Goal: Navigation & Orientation: Find specific page/section

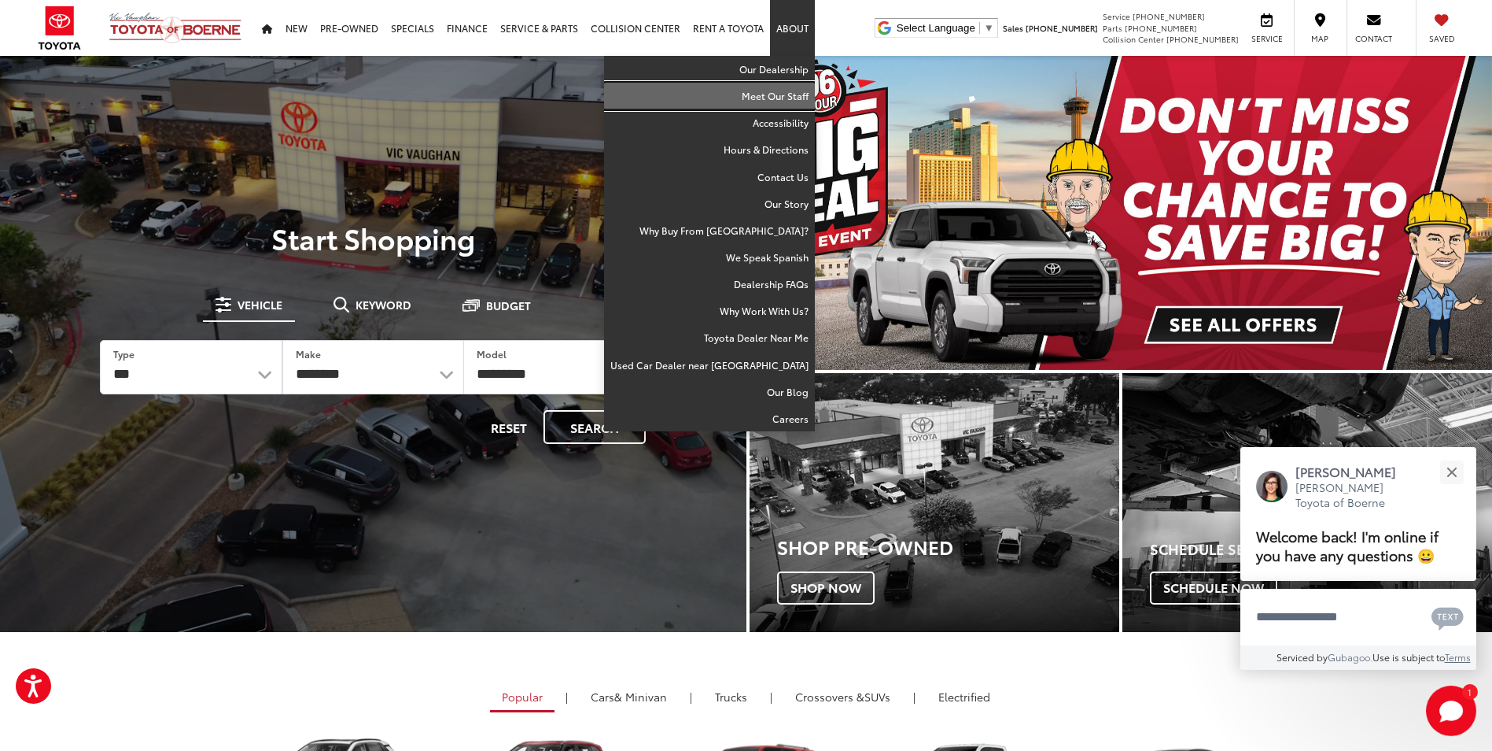
click at [793, 92] on link "Meet Our Staff" at bounding box center [709, 96] width 211 height 27
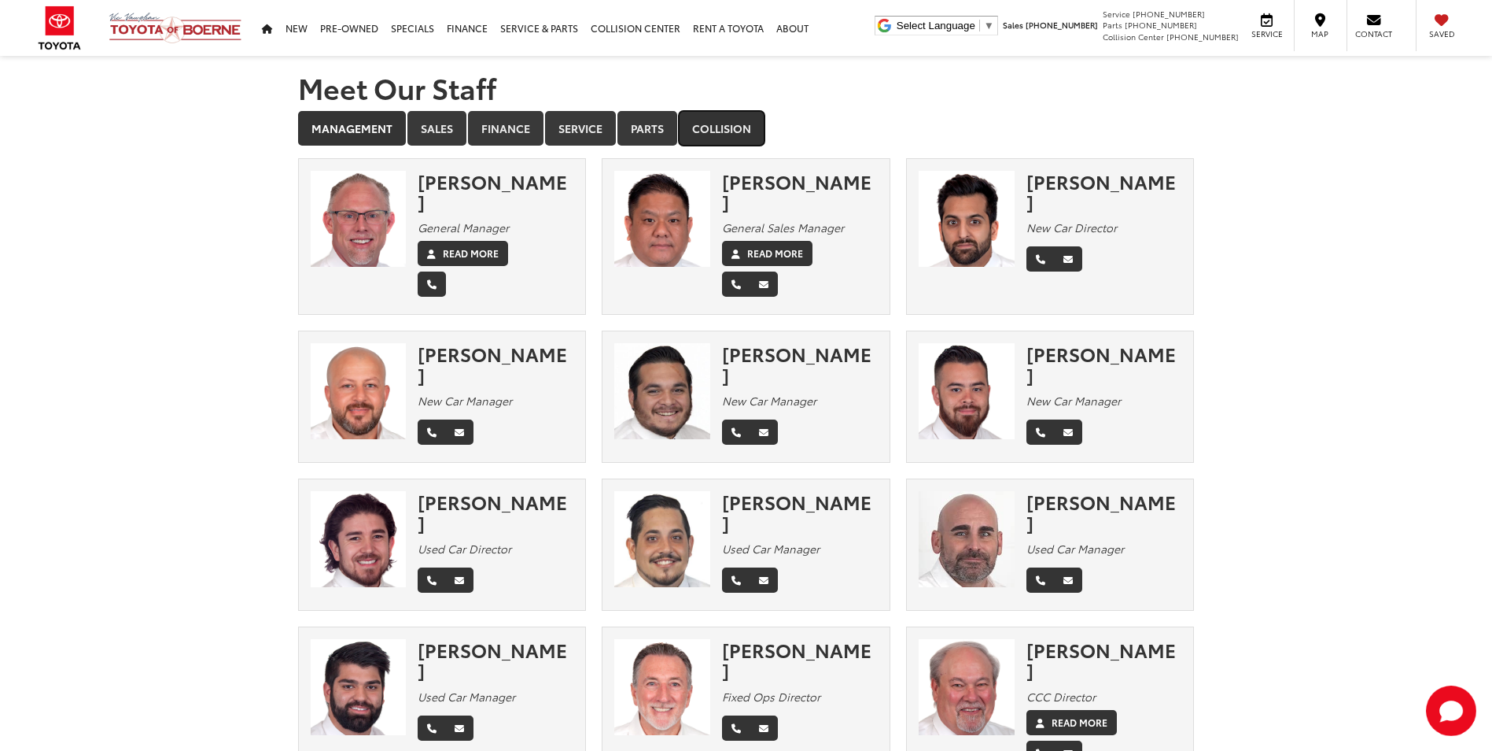
click at [711, 131] on link "Collision" at bounding box center [722, 128] width 86 height 35
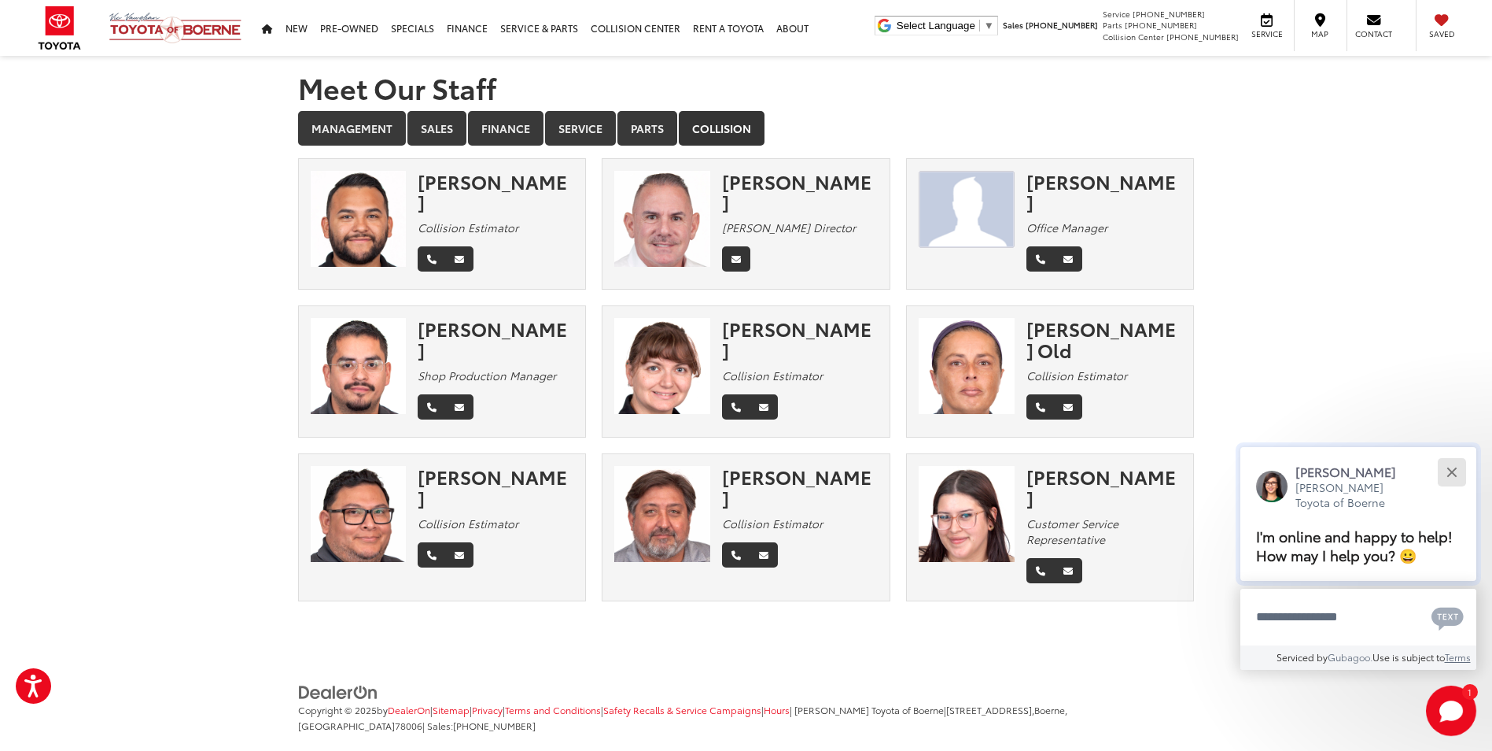
click at [1448, 473] on button "Close" at bounding box center [1452, 472] width 34 height 34
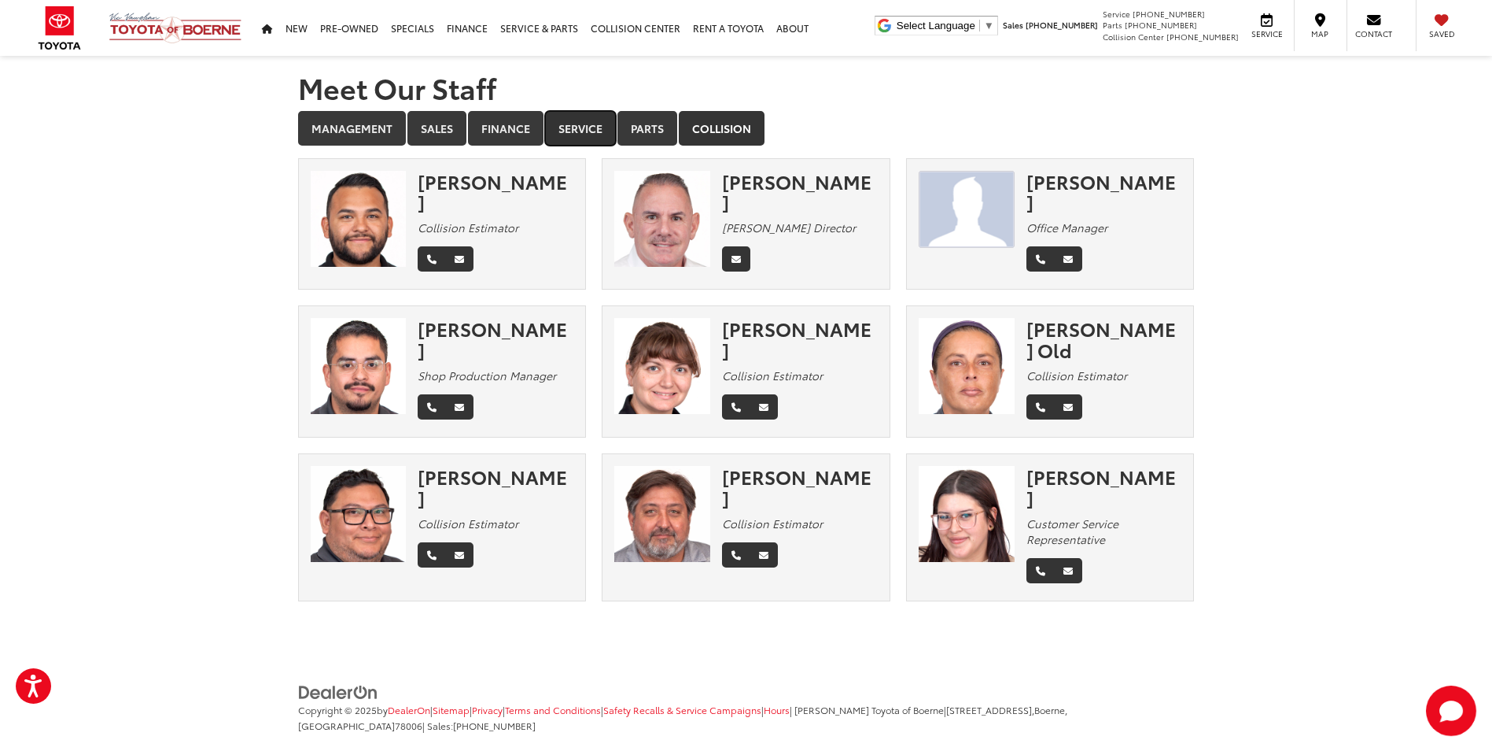
click at [580, 125] on link "Service" at bounding box center [580, 128] width 71 height 35
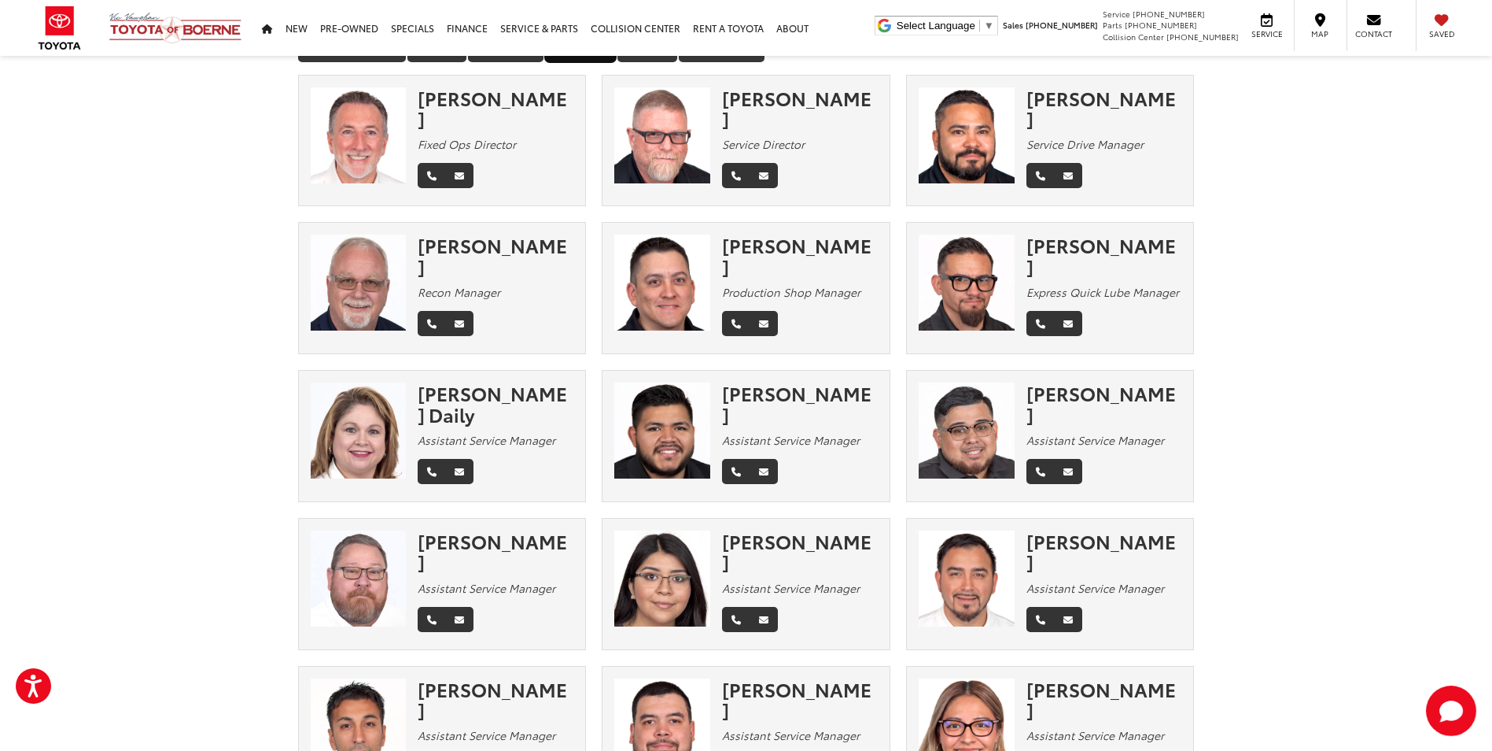
scroll to position [47, 0]
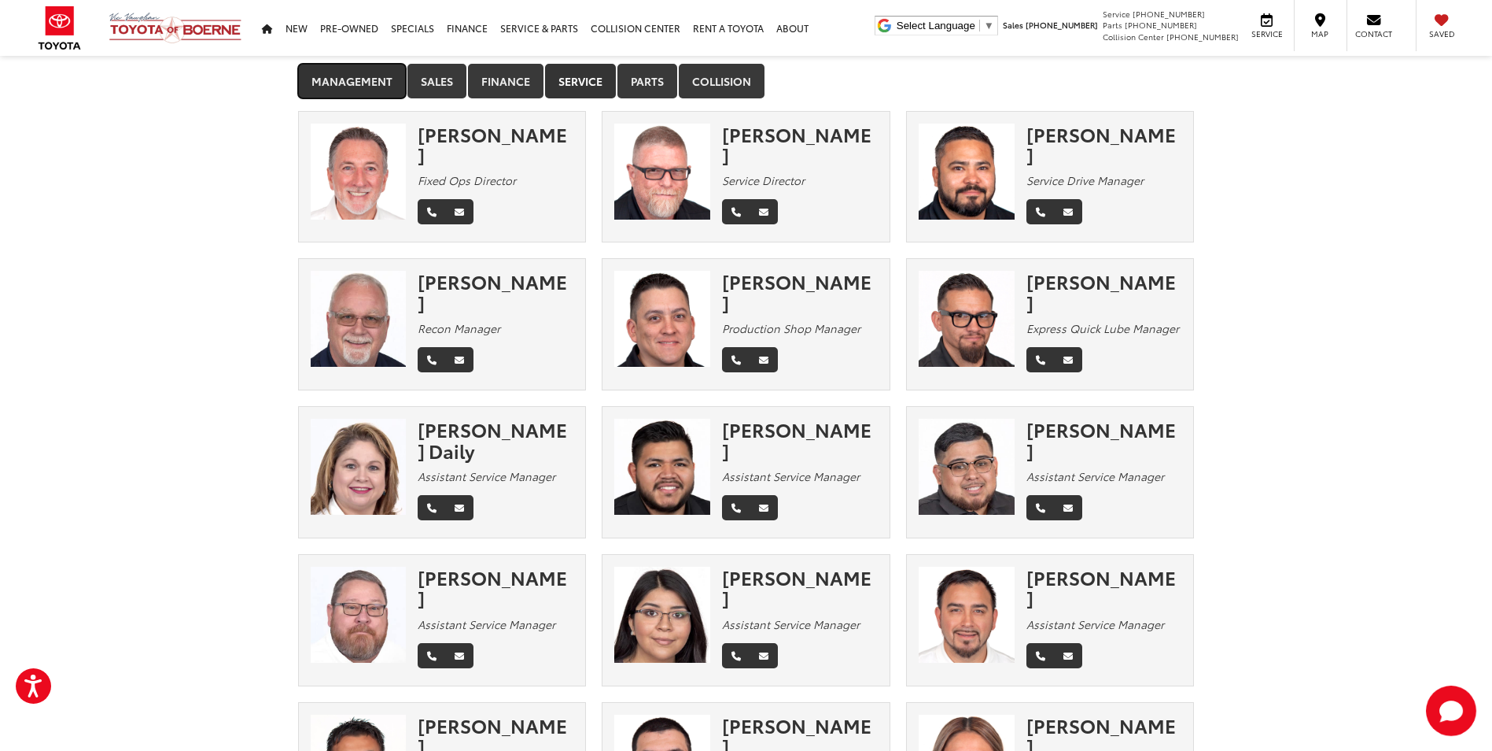
click at [357, 79] on link "Management" at bounding box center [352, 81] width 108 height 35
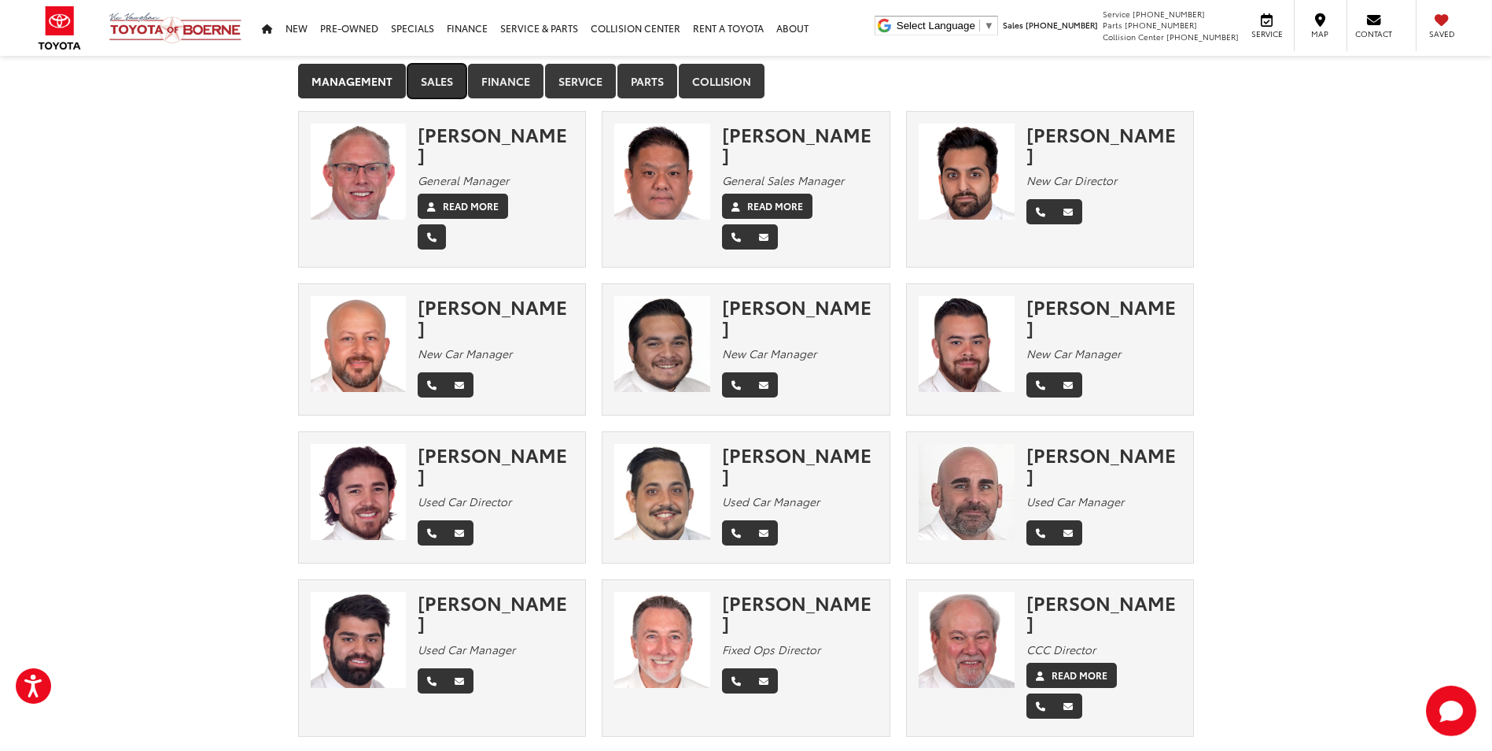
click at [444, 85] on link "Sales" at bounding box center [437, 81] width 59 height 35
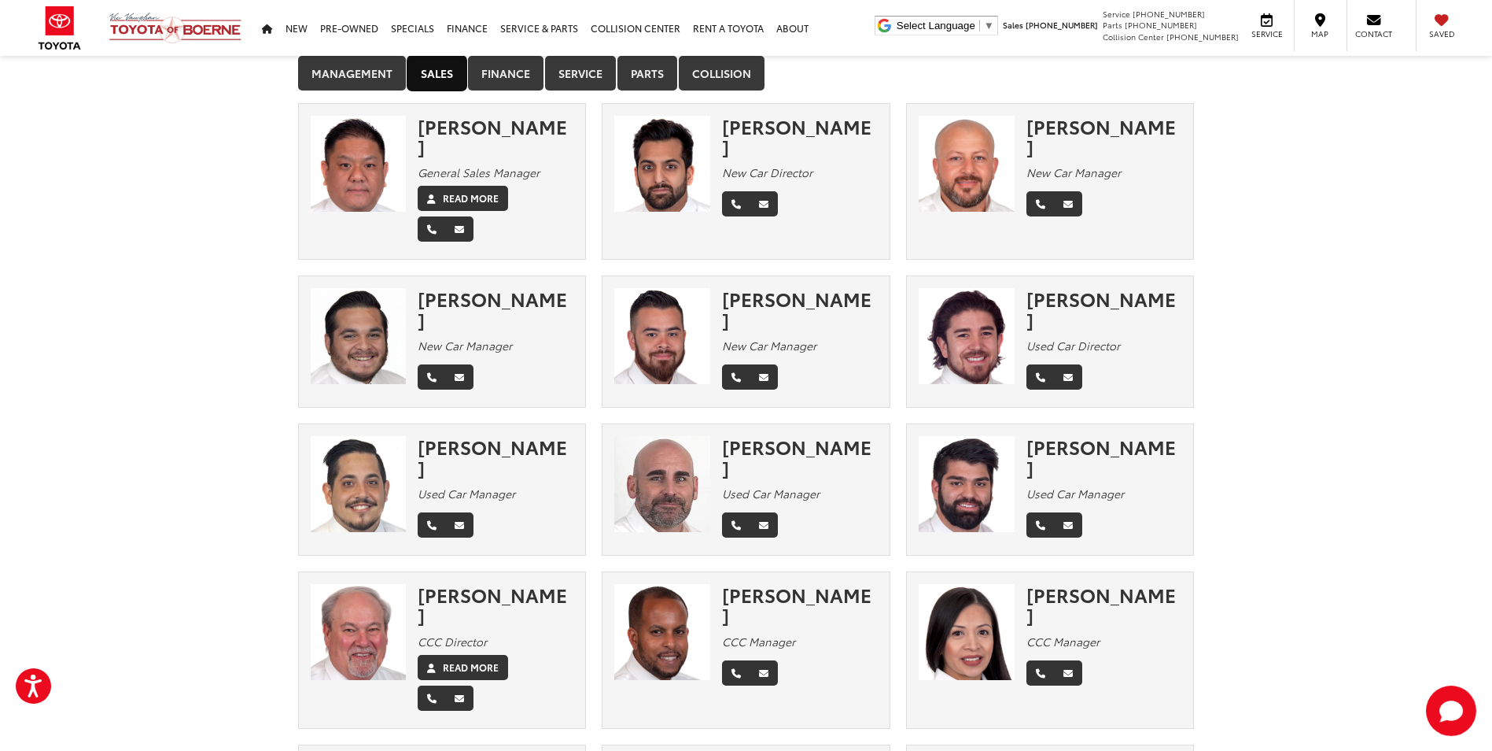
scroll to position [0, 0]
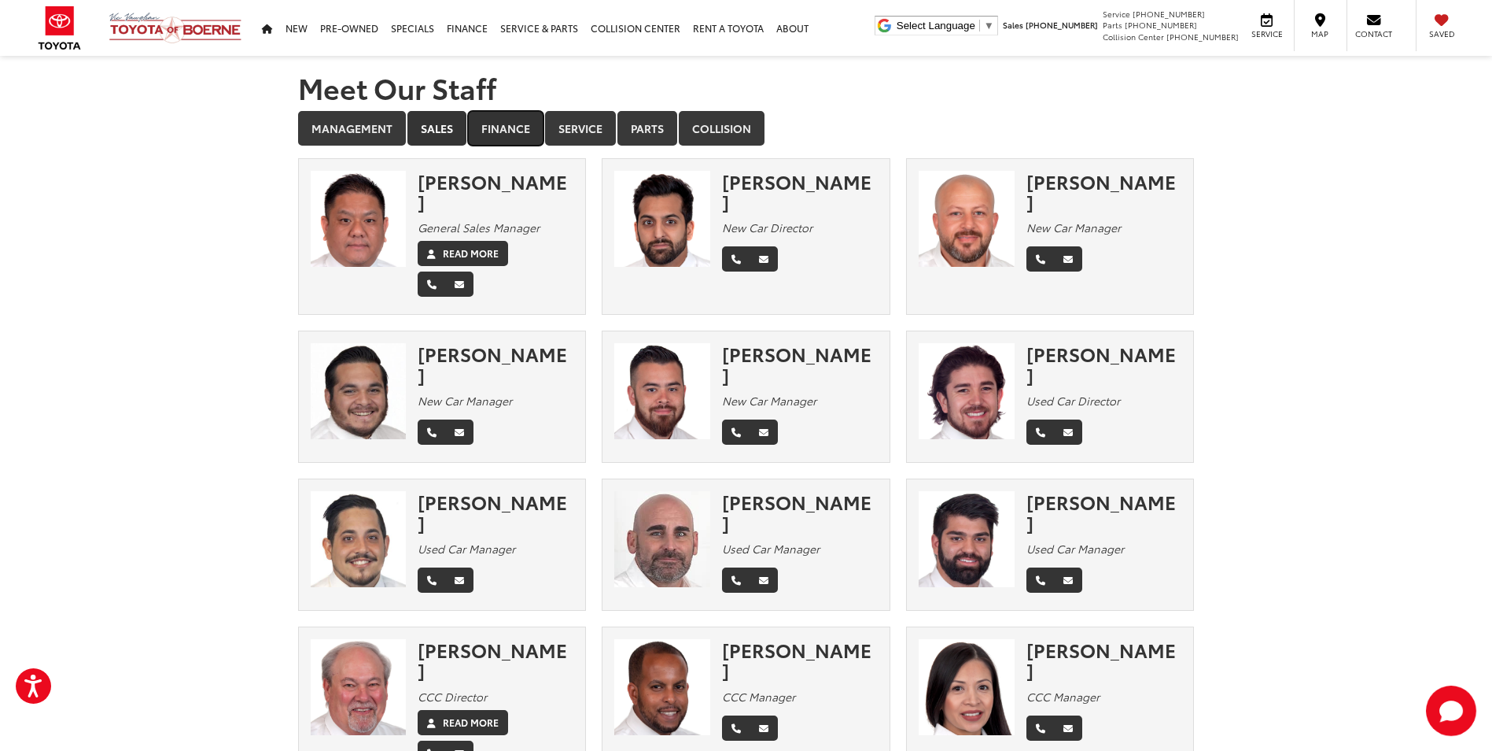
click at [496, 133] on link "Finance" at bounding box center [506, 128] width 76 height 35
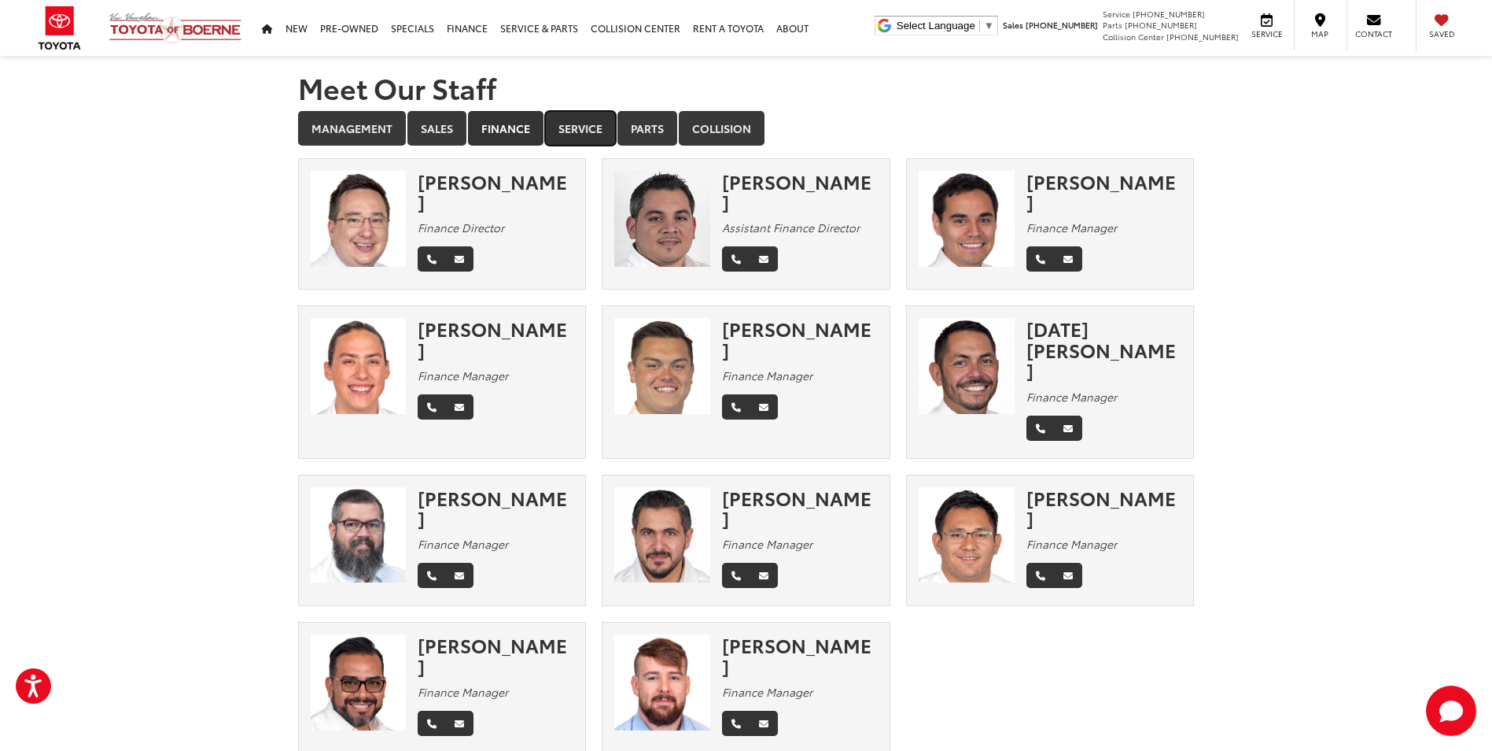
click at [591, 125] on link "Service" at bounding box center [580, 128] width 71 height 35
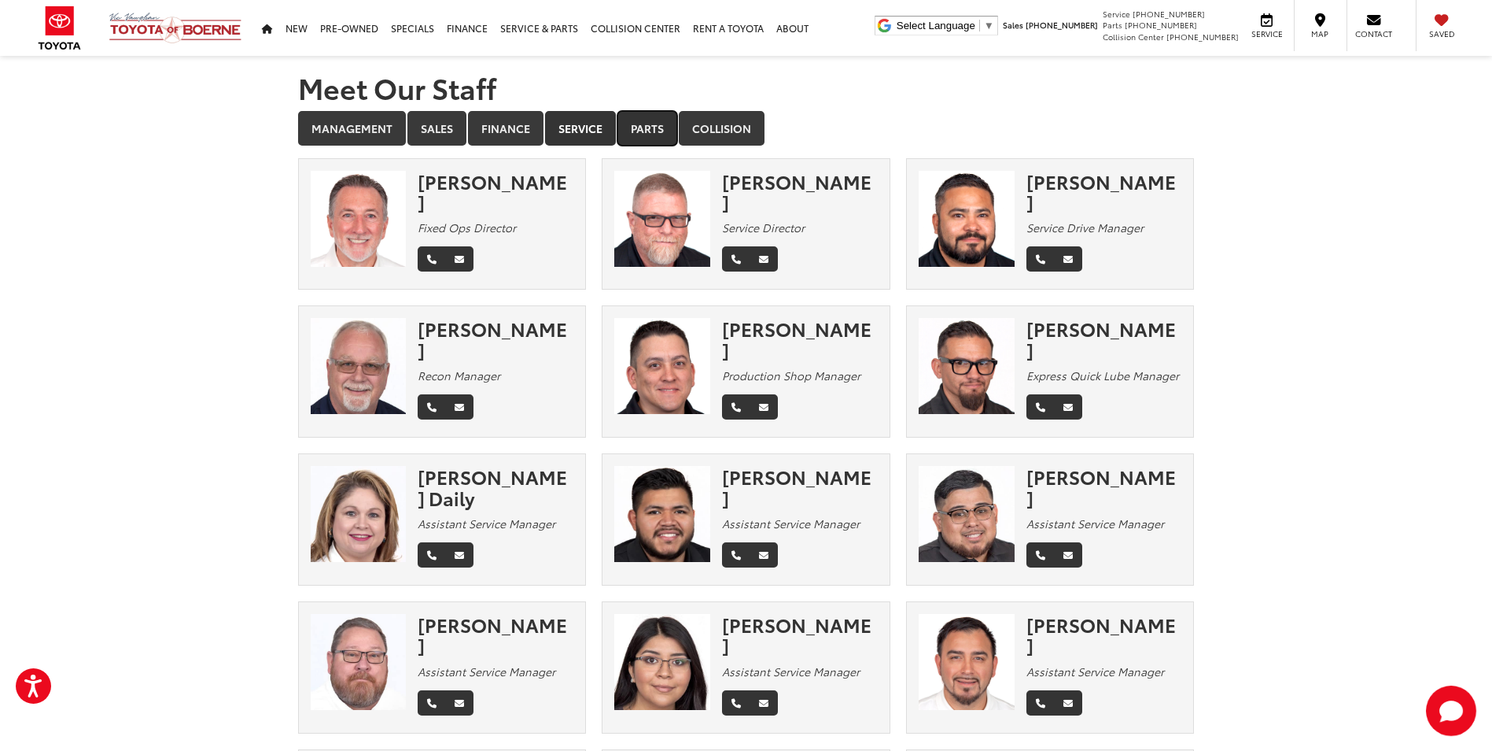
click at [635, 121] on link "Parts" at bounding box center [648, 128] width 60 height 35
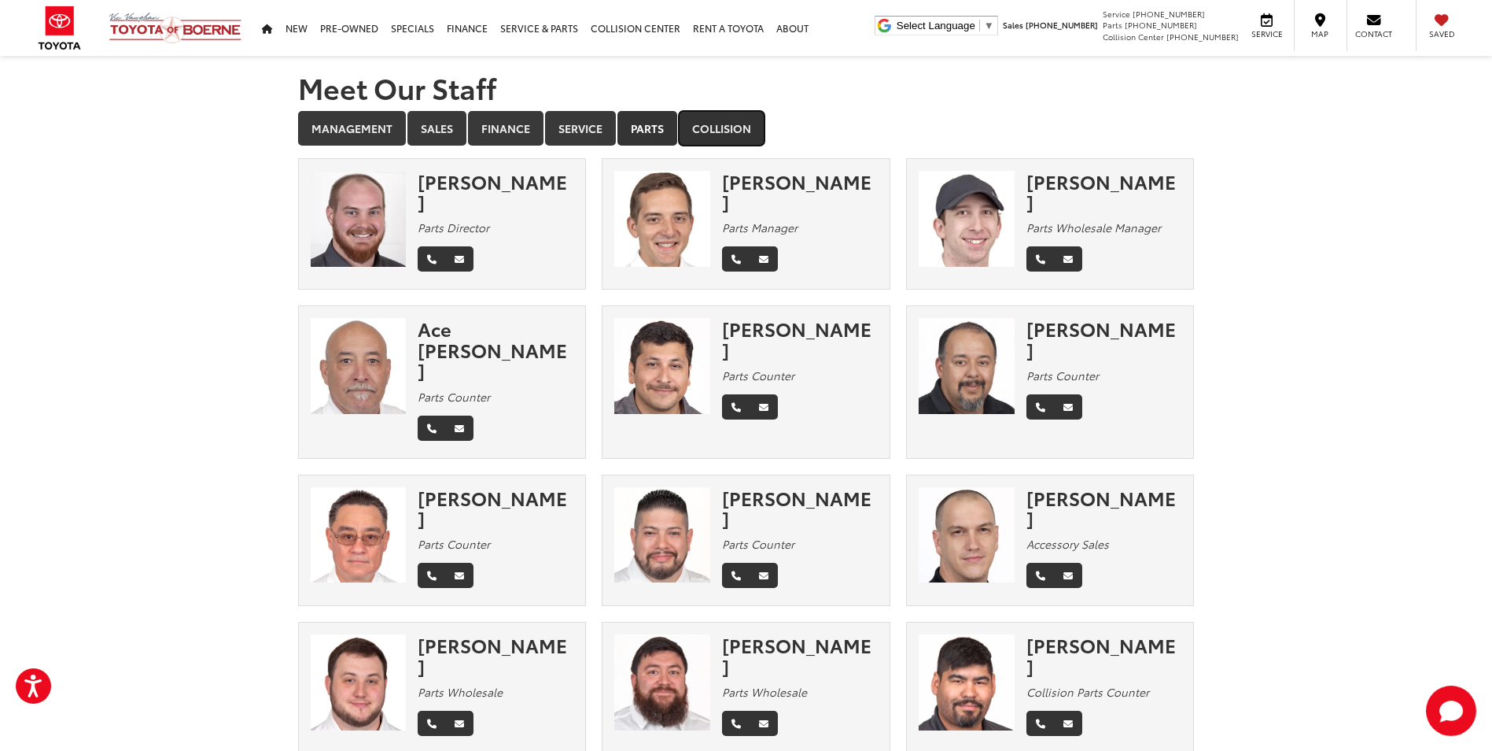
click at [733, 126] on link "Collision" at bounding box center [722, 128] width 86 height 35
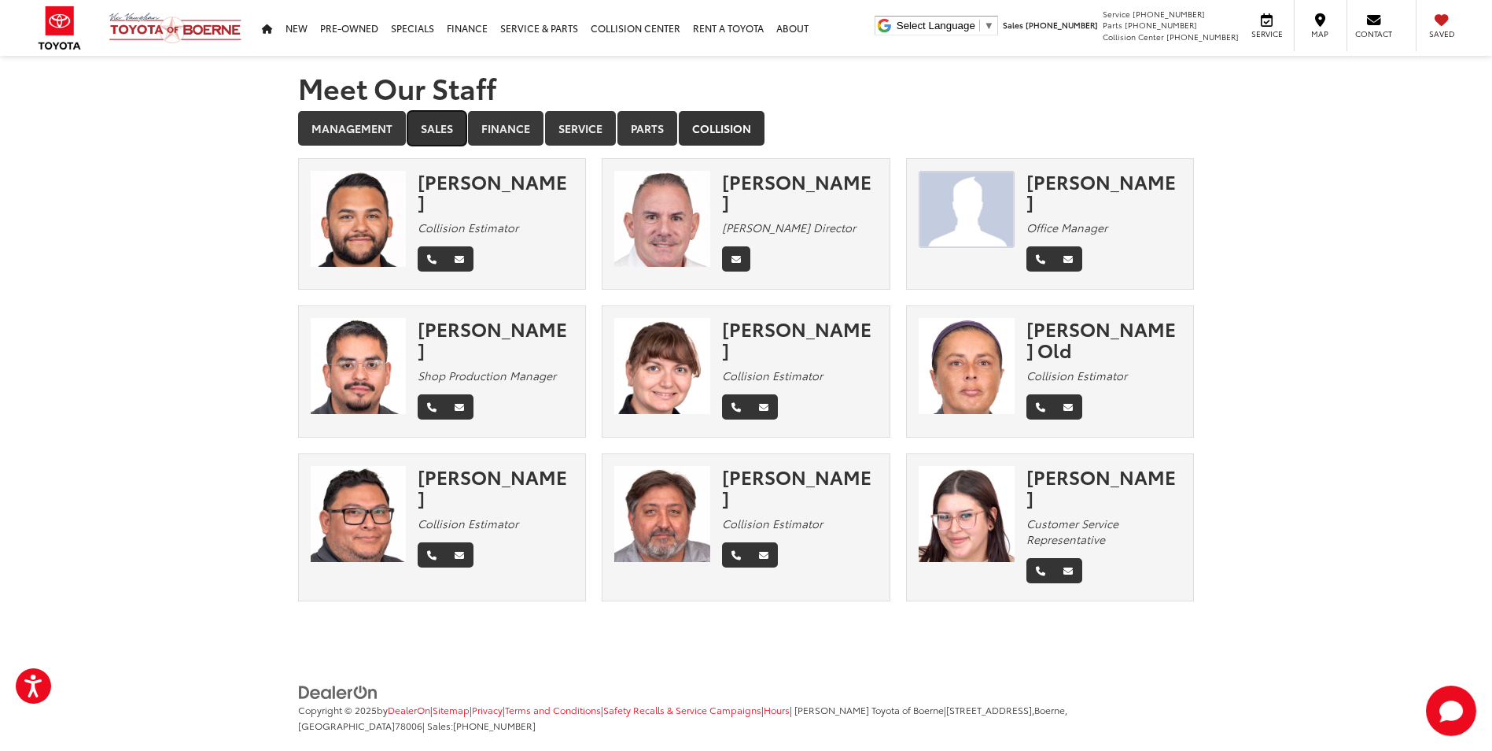
click at [426, 127] on link "Sales" at bounding box center [437, 128] width 59 height 35
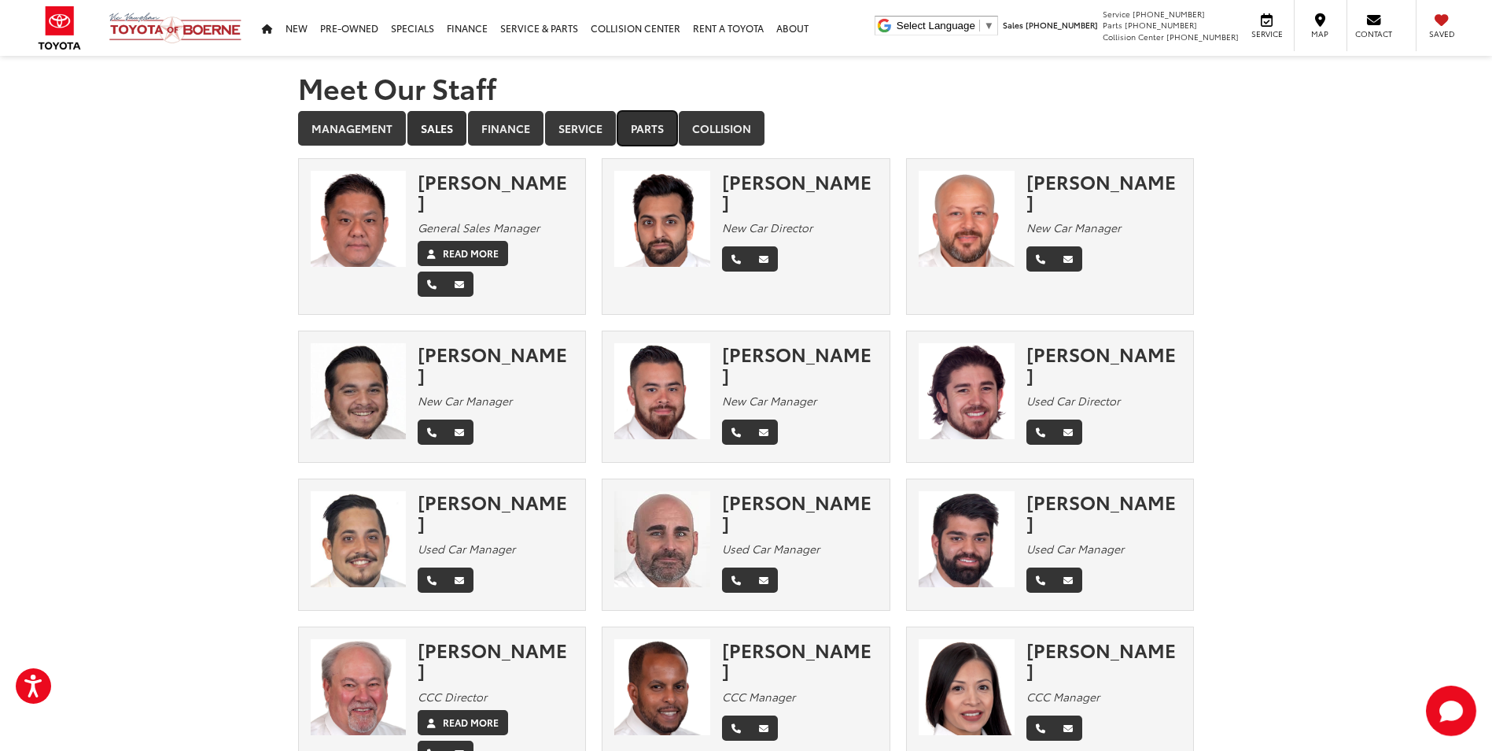
click at [641, 124] on link "Parts" at bounding box center [648, 128] width 60 height 35
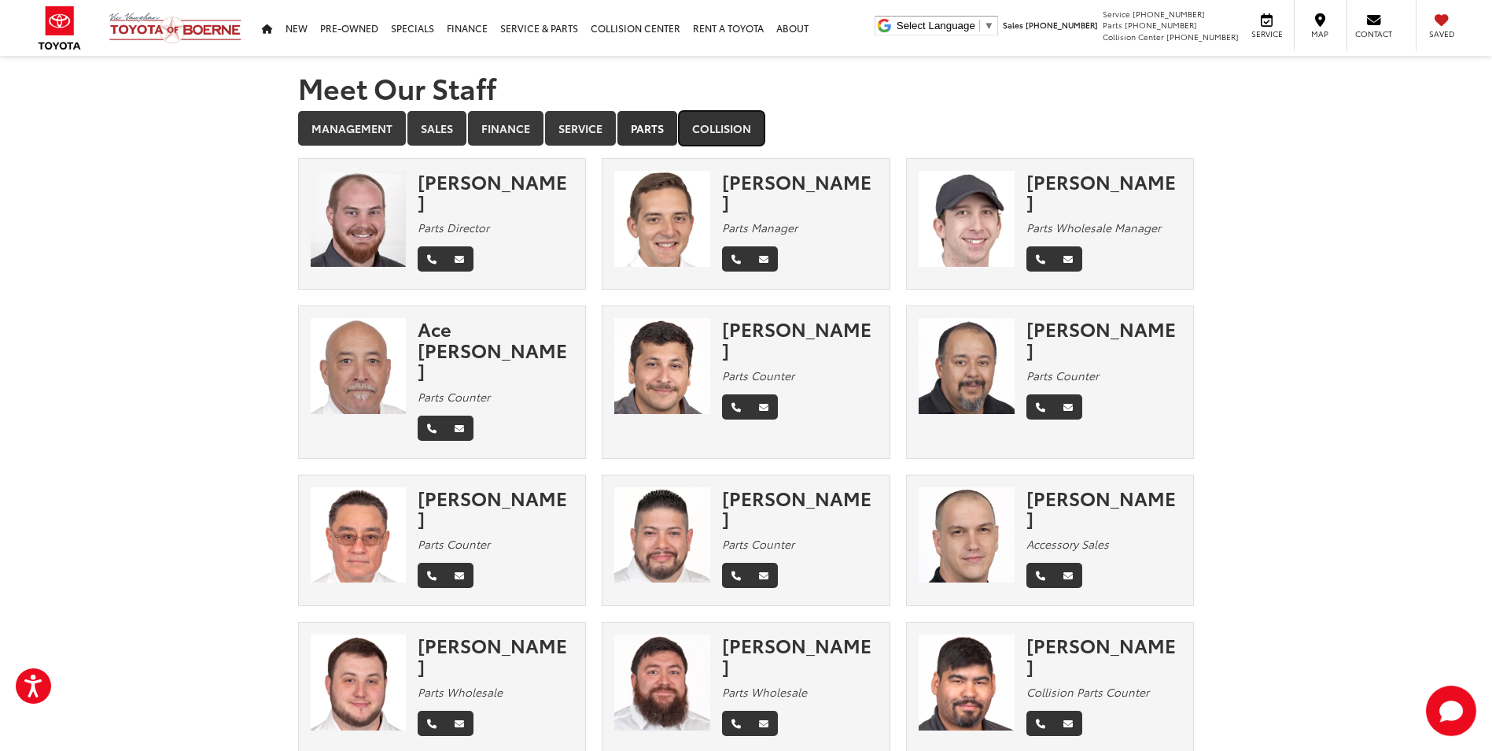
click at [701, 127] on link "Collision" at bounding box center [722, 128] width 86 height 35
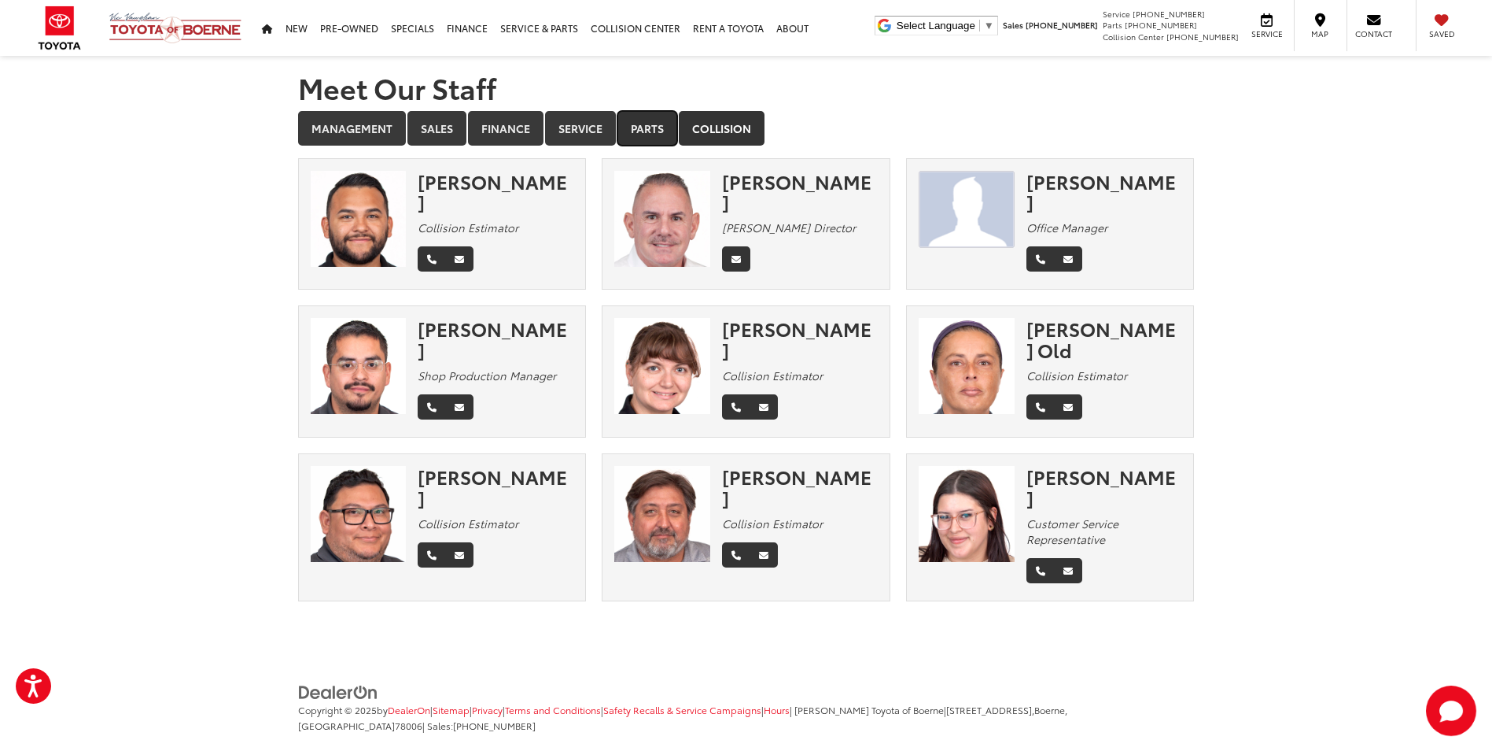
click at [653, 130] on link "Parts" at bounding box center [648, 128] width 60 height 35
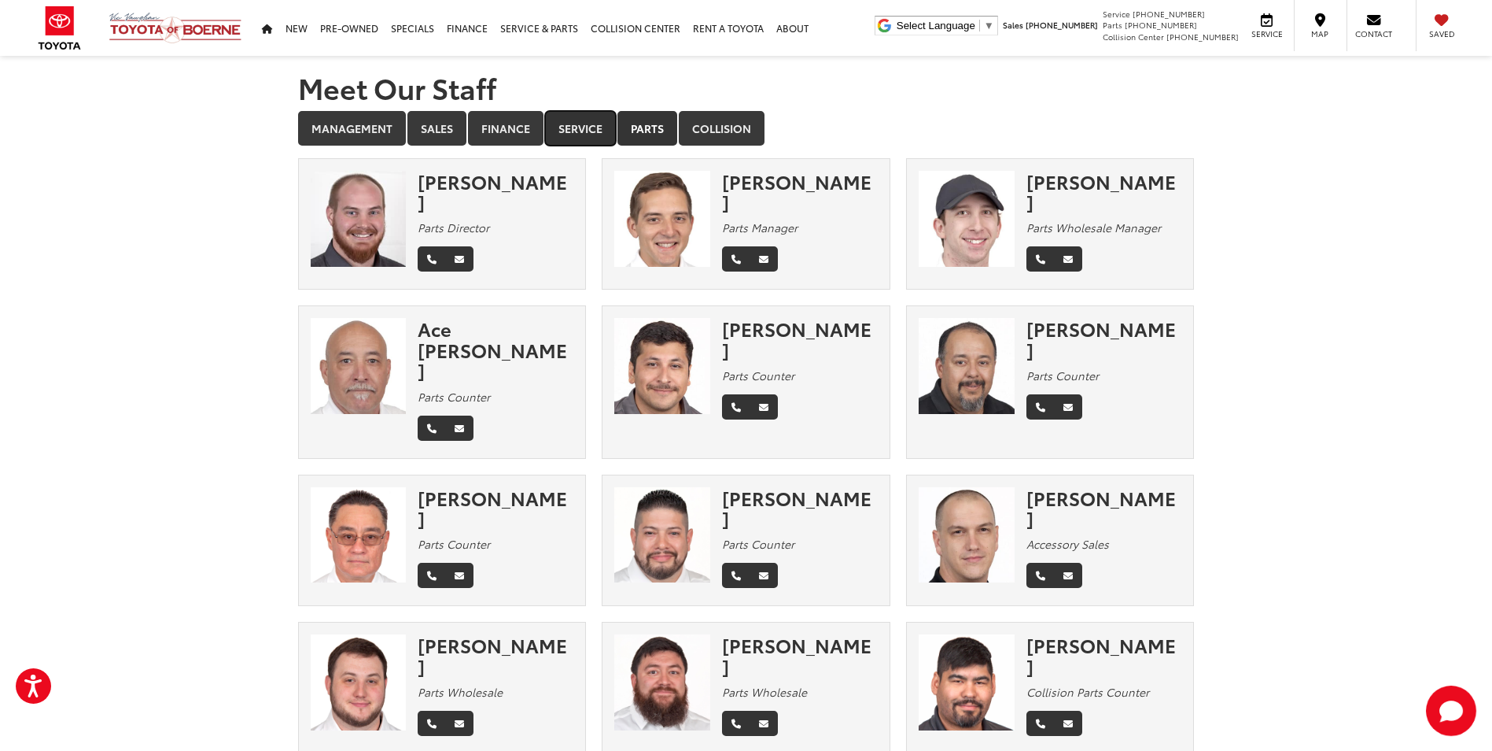
click at [594, 126] on link "Service" at bounding box center [580, 128] width 71 height 35
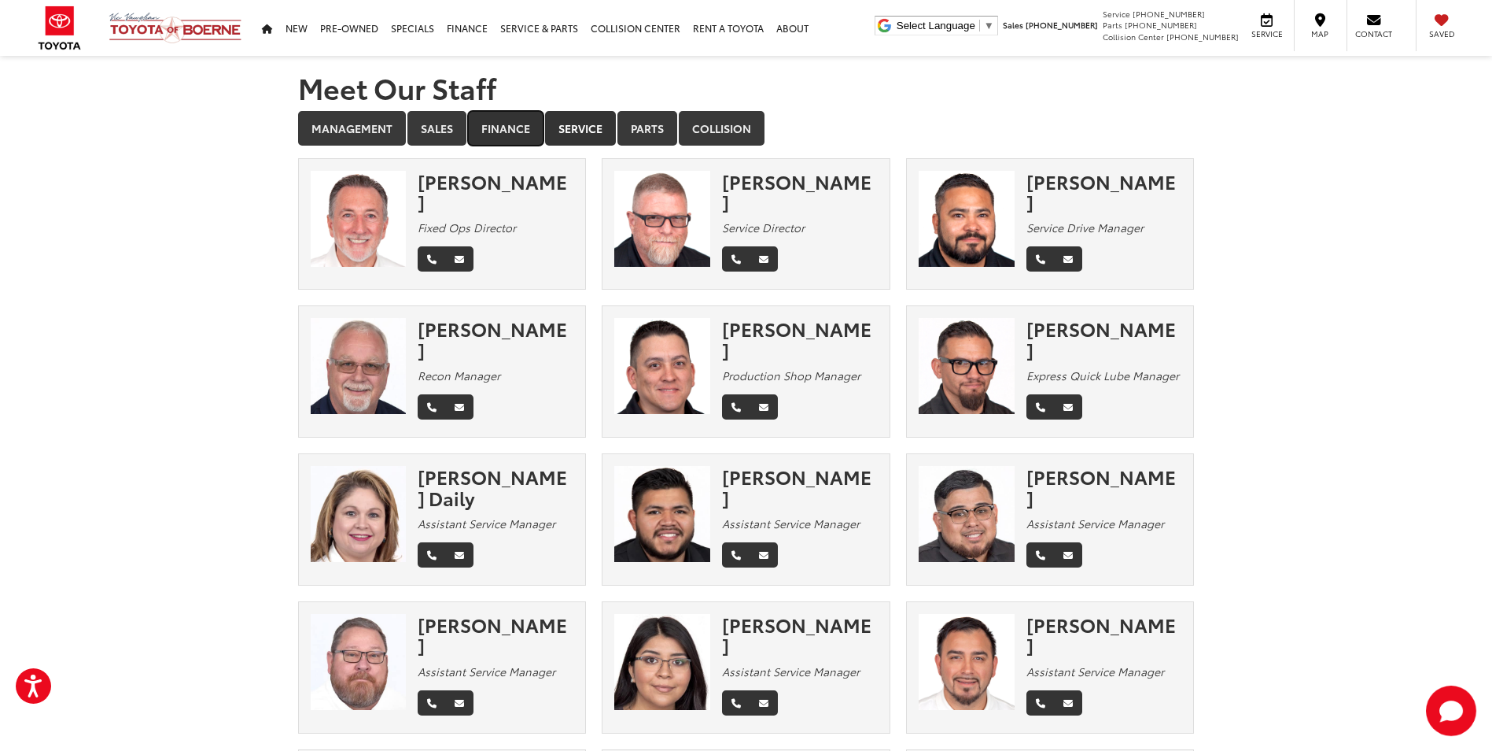
click at [521, 134] on link "Finance" at bounding box center [506, 128] width 76 height 35
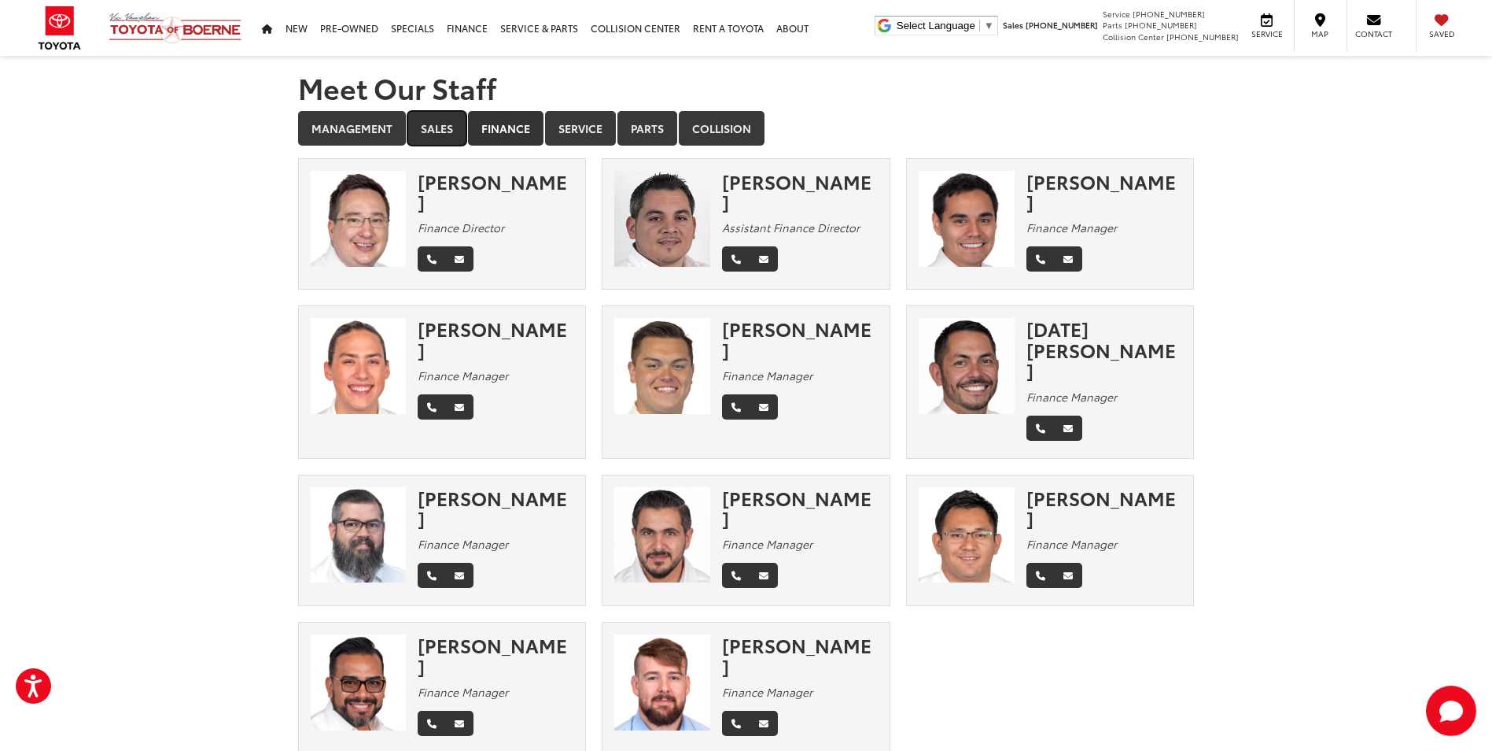
click at [445, 132] on link "Sales" at bounding box center [437, 128] width 59 height 35
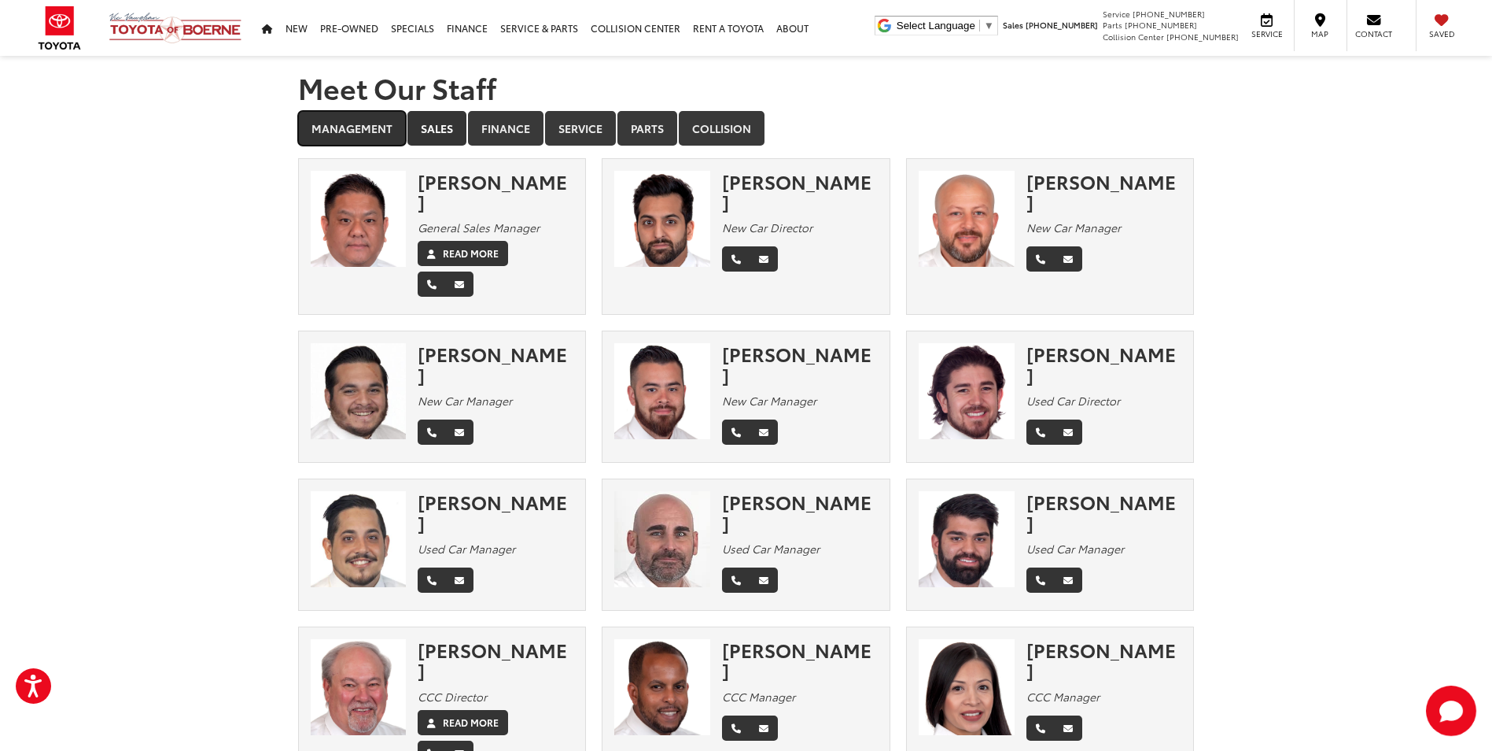
click at [331, 124] on link "Management" at bounding box center [352, 128] width 108 height 35
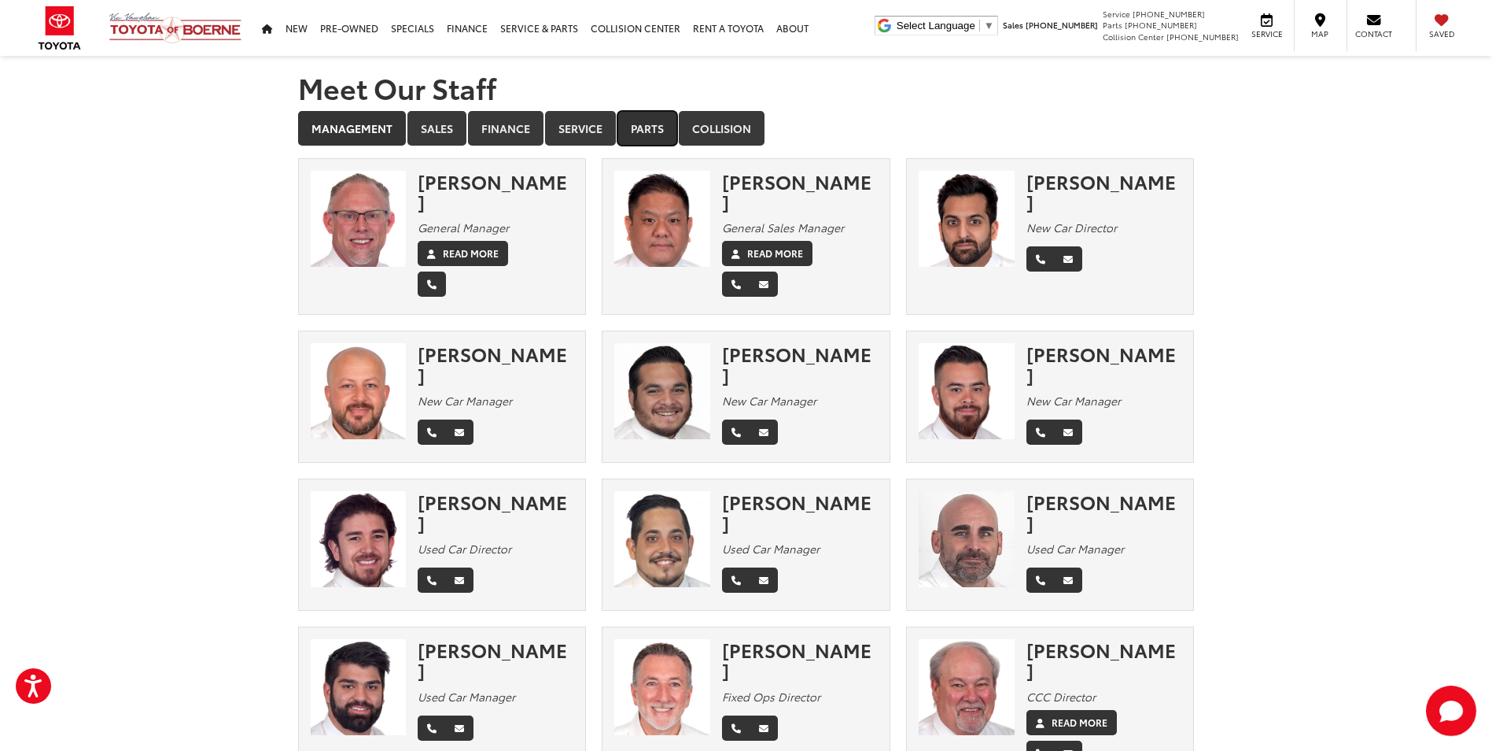
click at [640, 126] on link "Parts" at bounding box center [648, 128] width 60 height 35
